Goal: Transaction & Acquisition: Purchase product/service

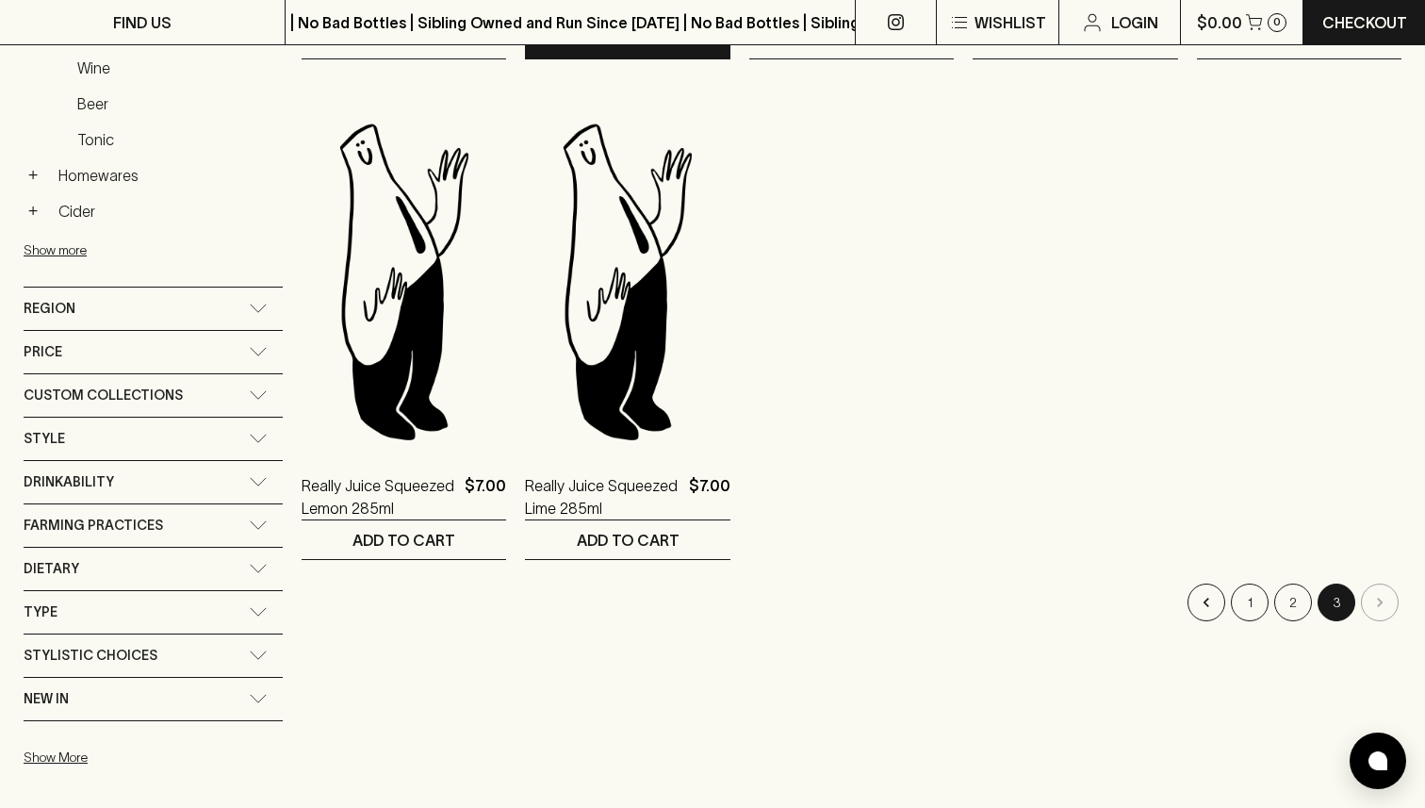
scroll to position [891, 0]
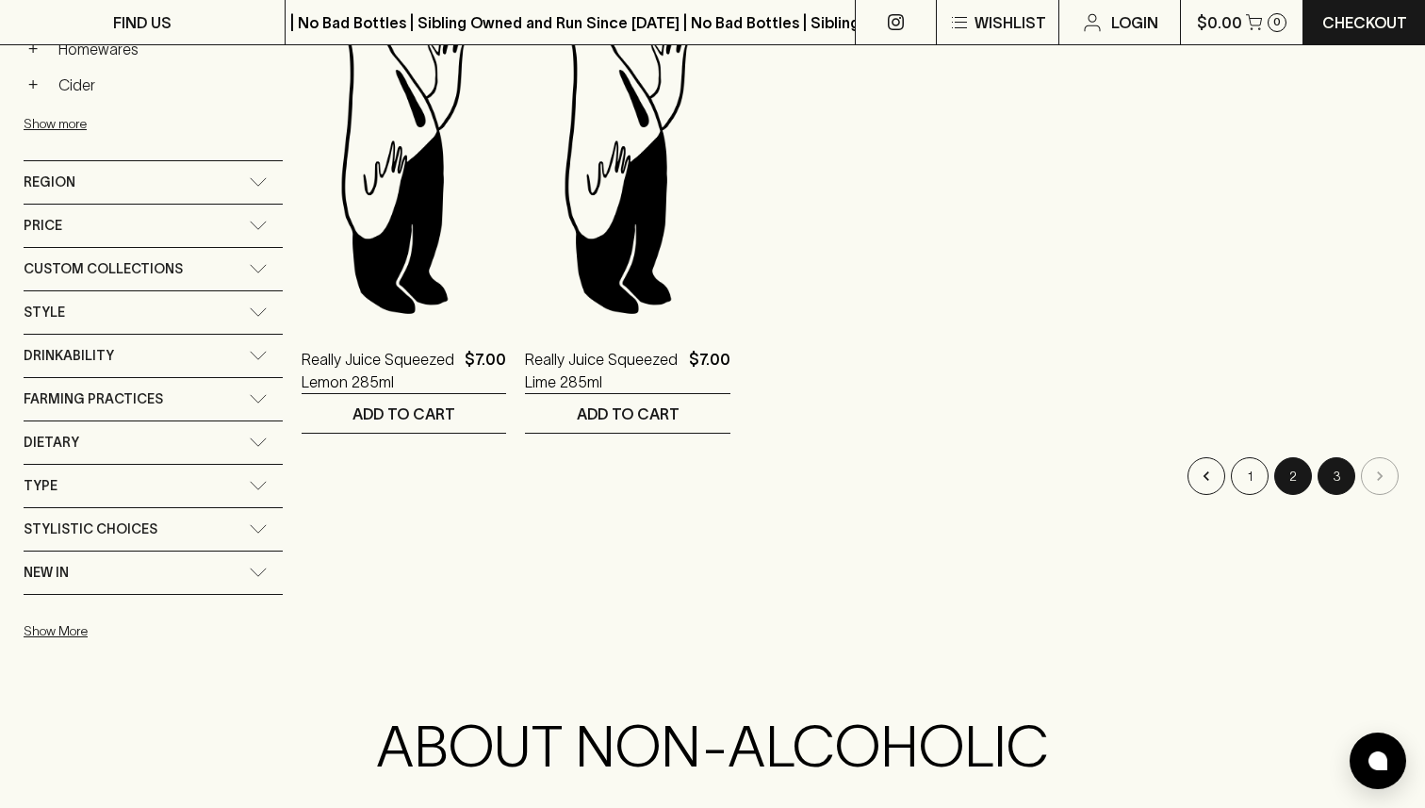
click at [1286, 468] on button "2" at bounding box center [1293, 476] width 38 height 38
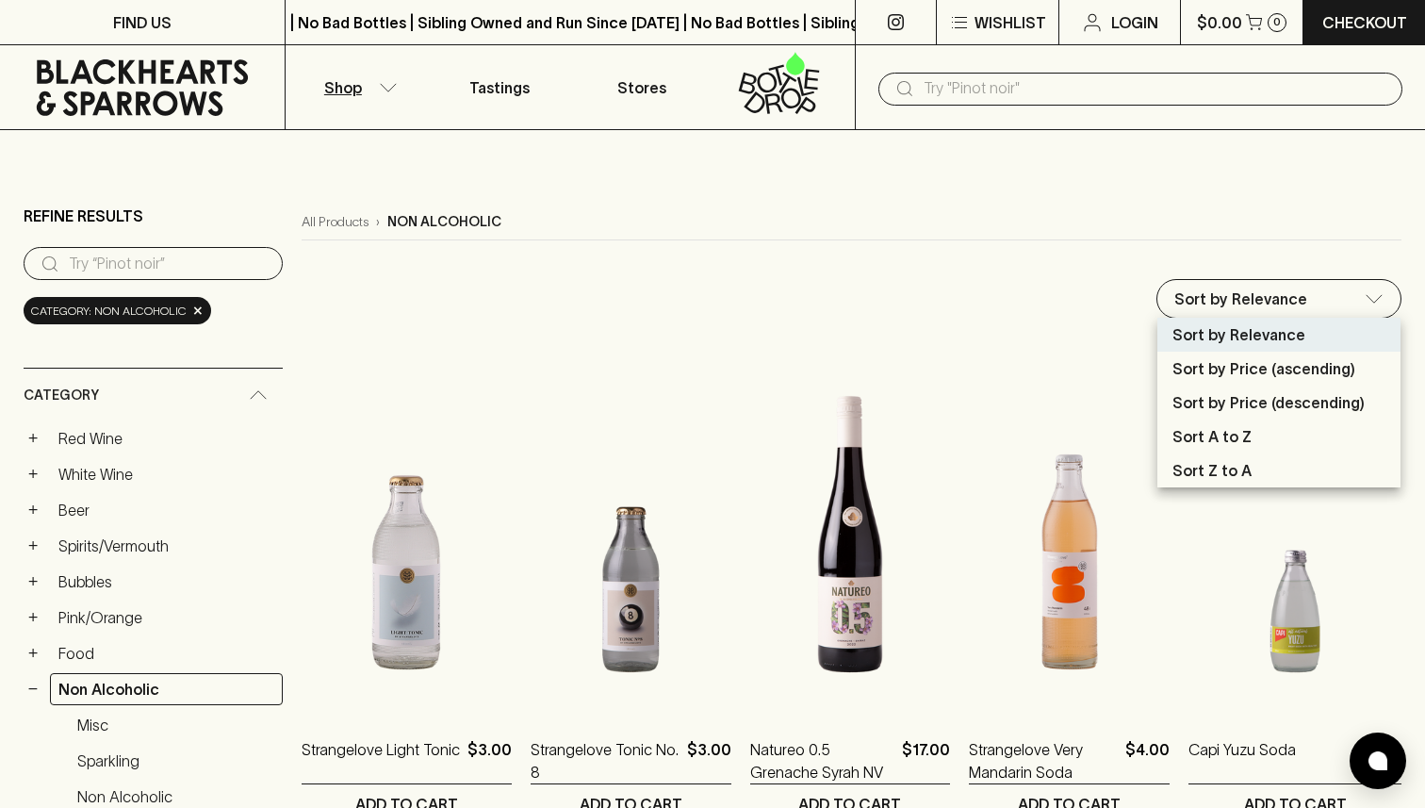
click at [1221, 366] on p "Sort by Price (ascending)" at bounding box center [1263, 368] width 183 height 23
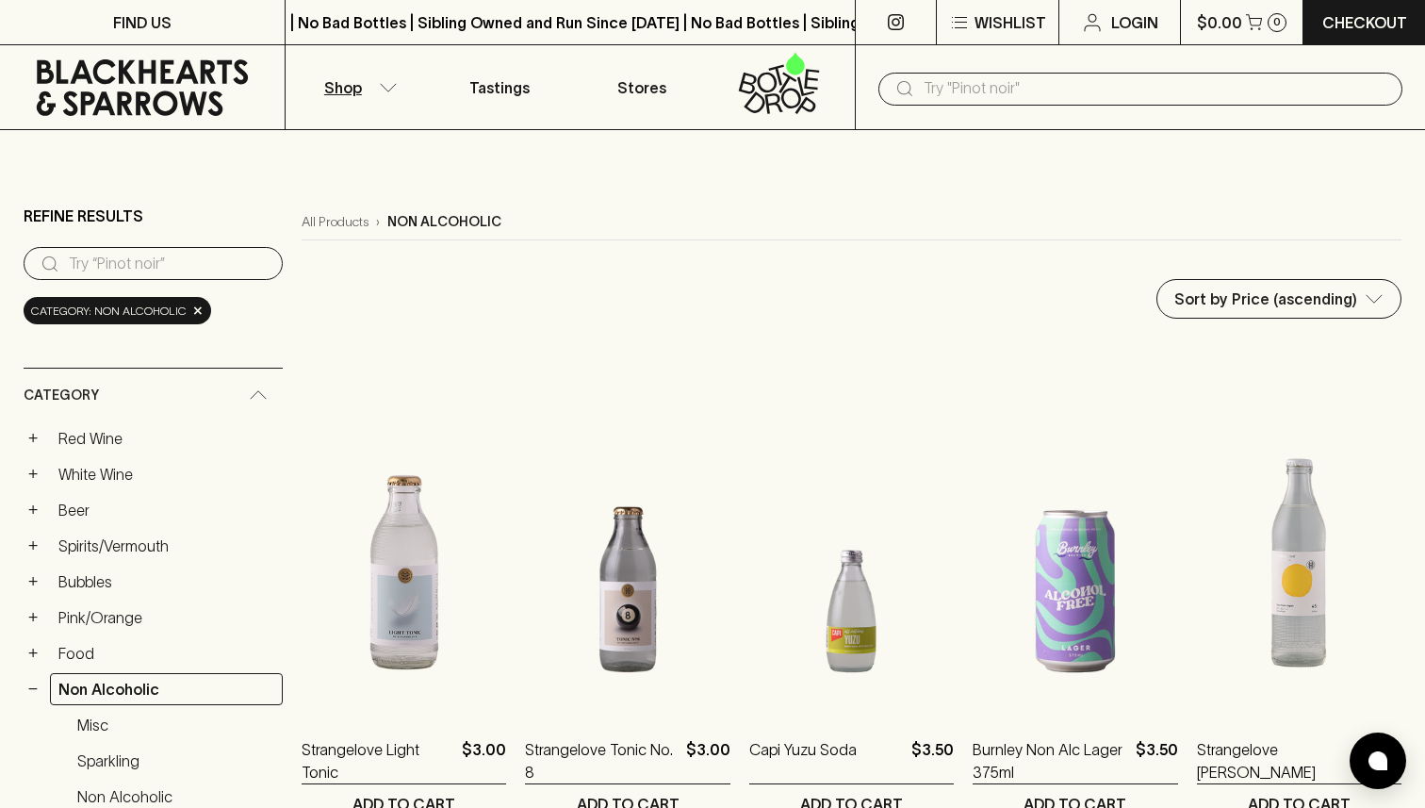
scroll to position [14, 0]
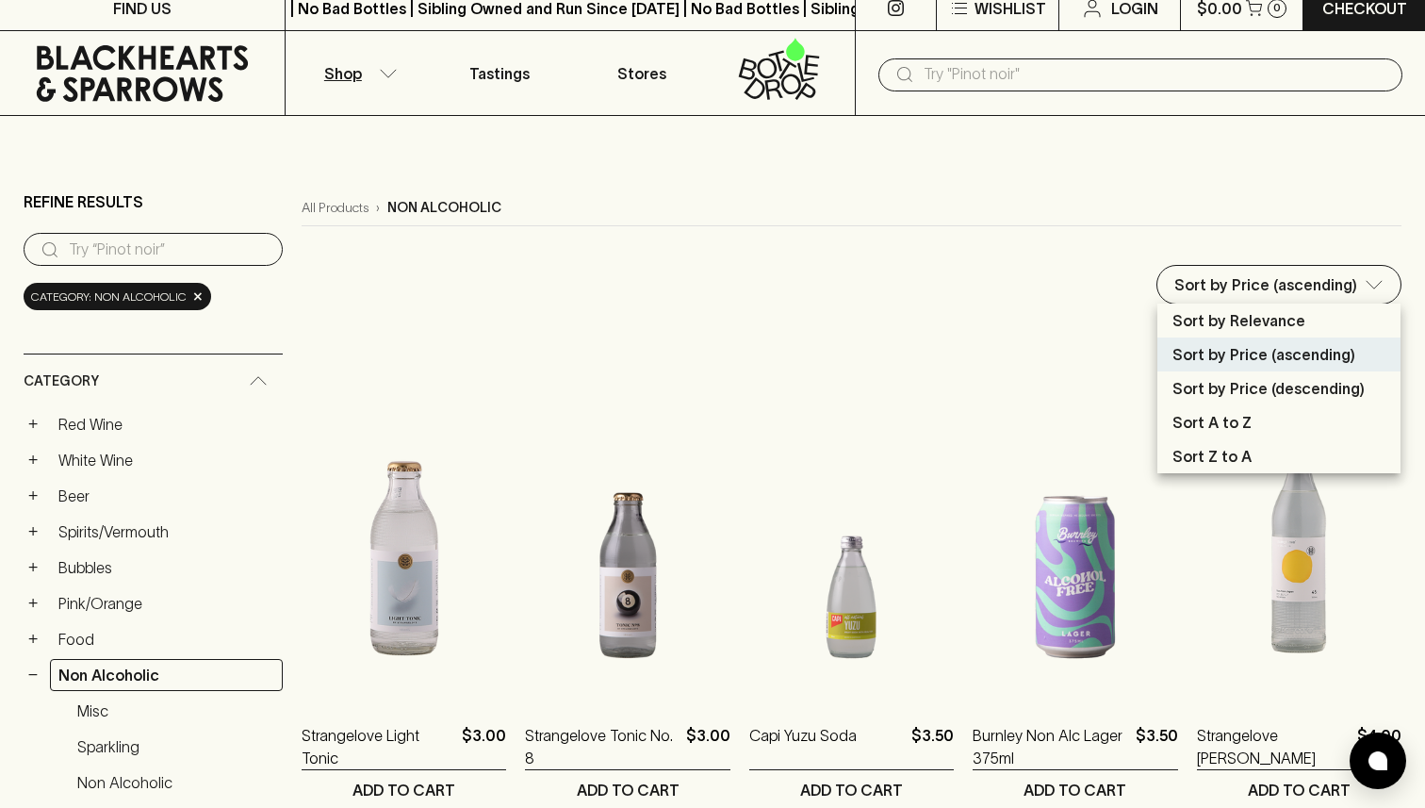
click at [1203, 392] on p "Sort by Price (descending)" at bounding box center [1268, 388] width 192 height 23
type input "price:desc"
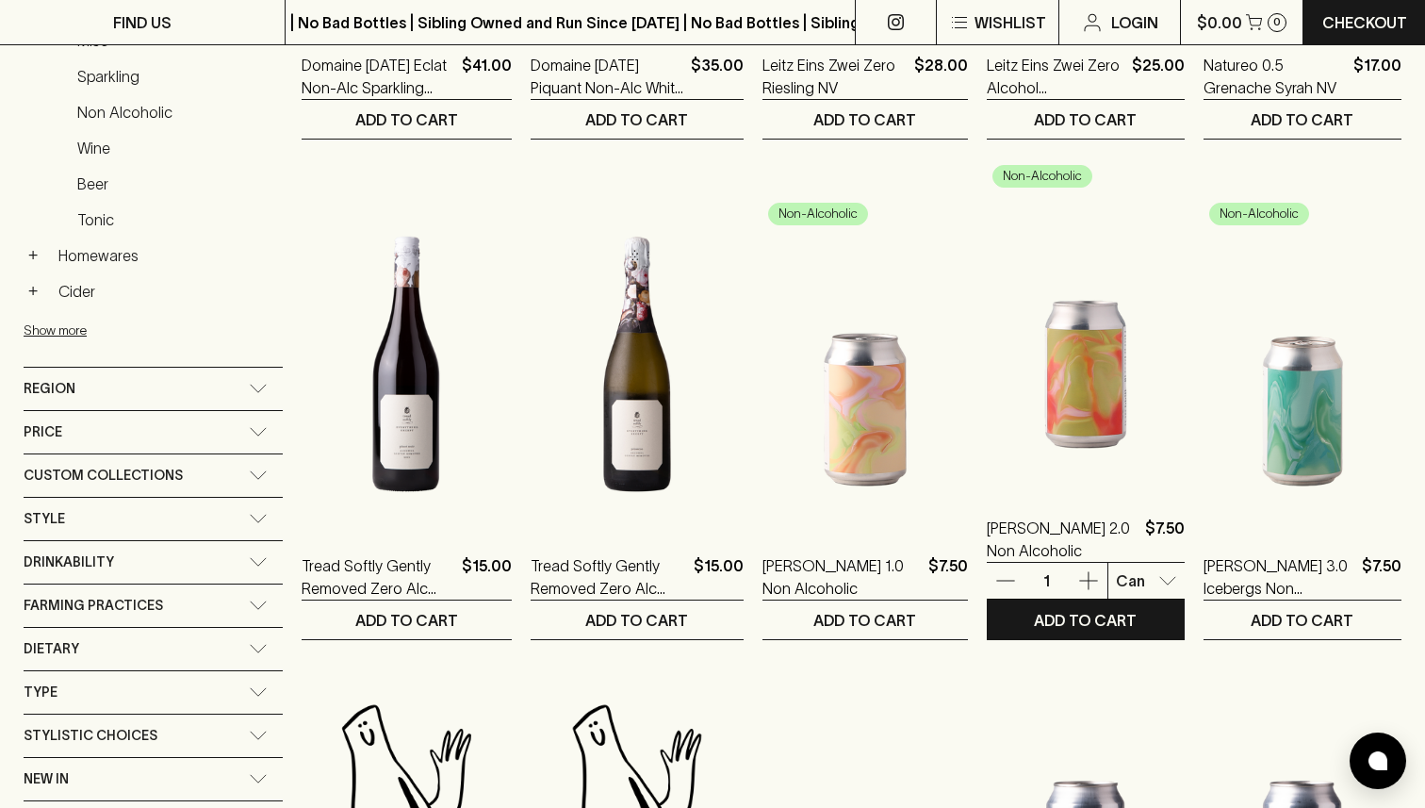
scroll to position [686, 0]
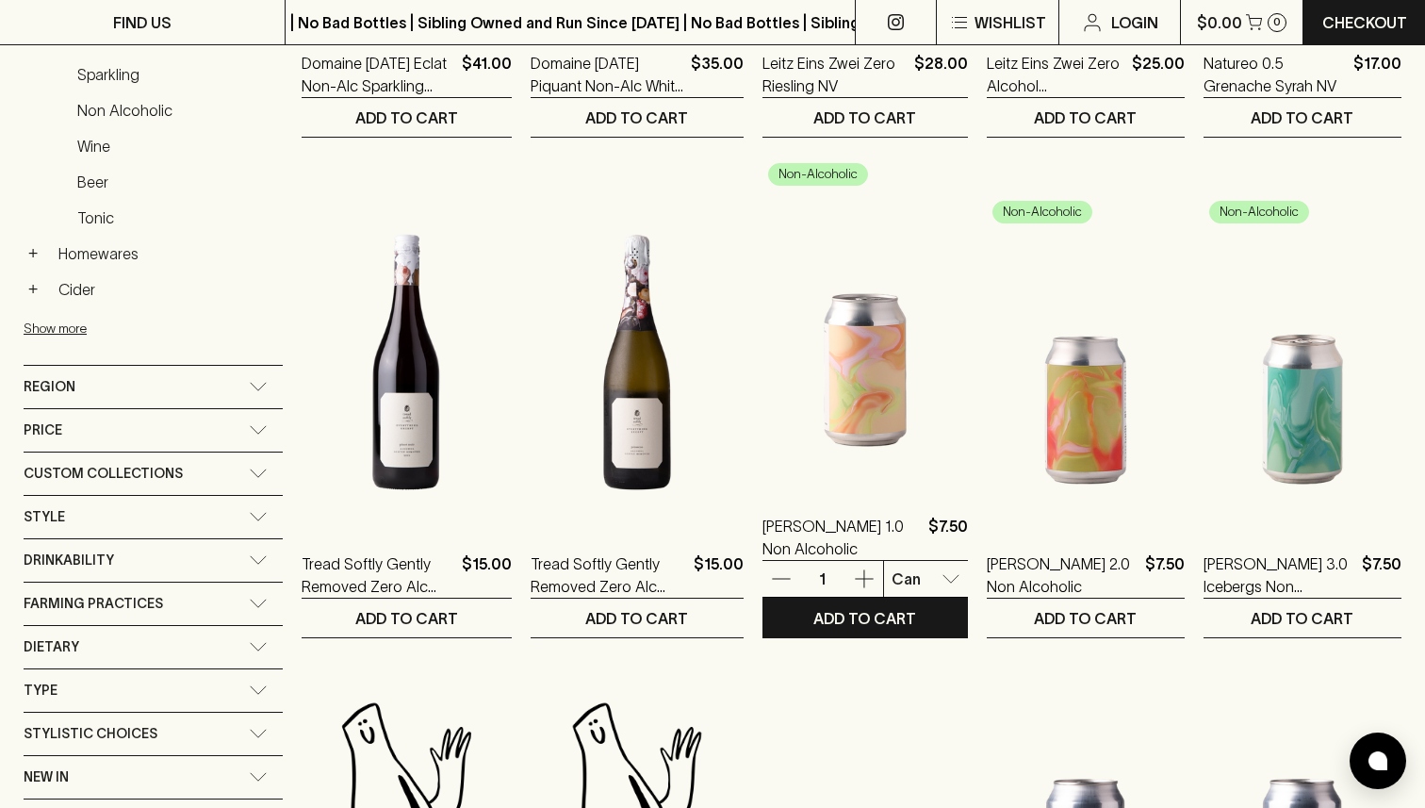
click at [844, 370] on img at bounding box center [864, 321] width 205 height 330
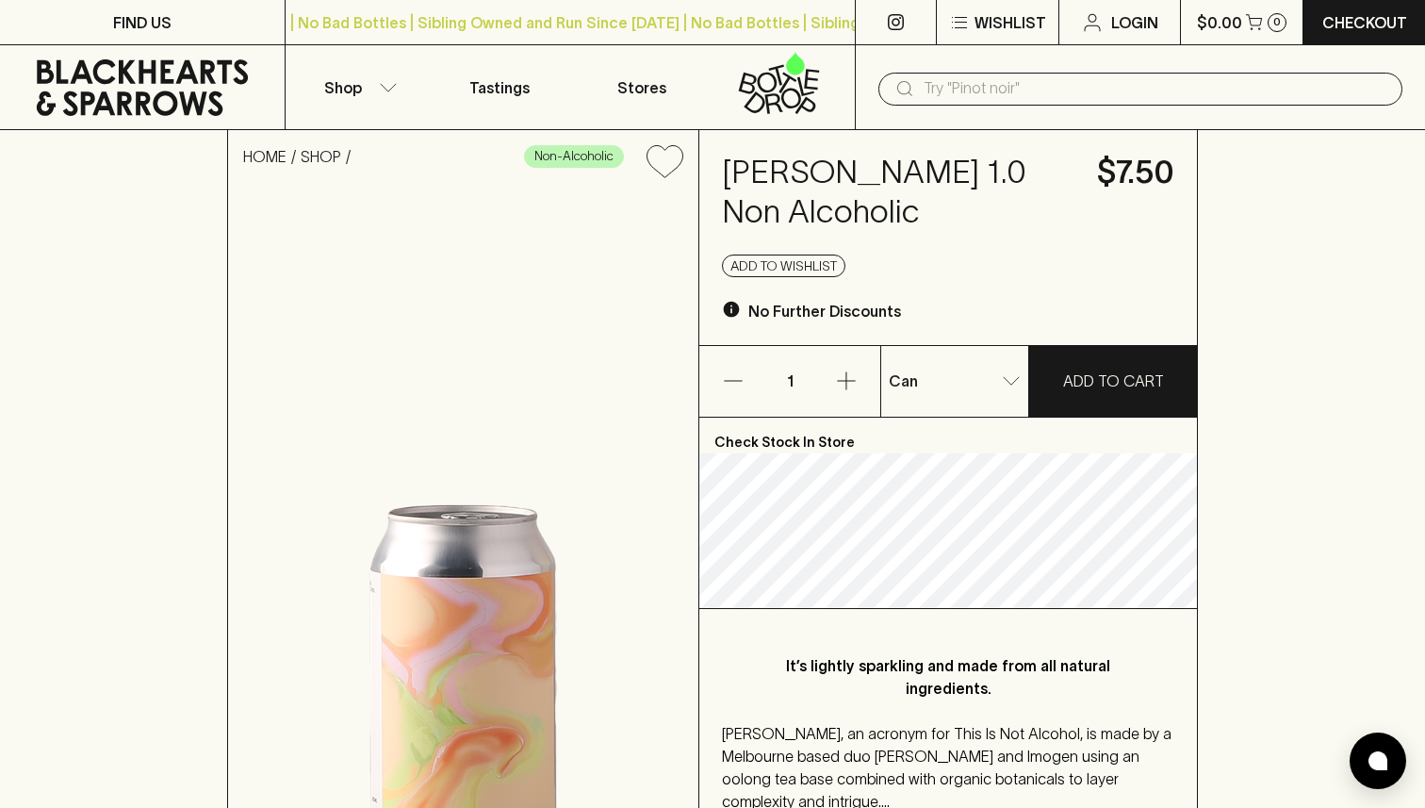
click at [111, 100] on icon at bounding box center [142, 87] width 256 height 57
